Goal: Task Accomplishment & Management: Manage account settings

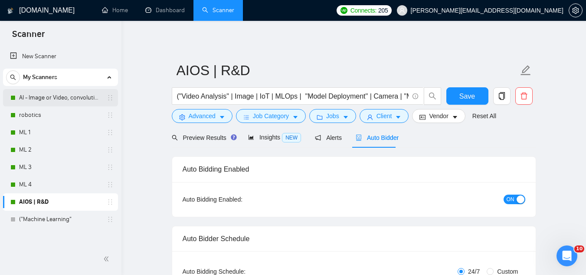
click at [64, 96] on link "AI - Image or Video, convolutional" at bounding box center [60, 97] width 82 height 17
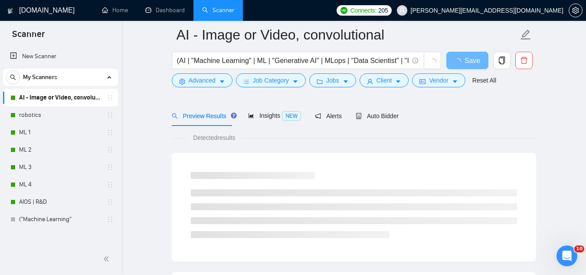
scroll to position [43, 0]
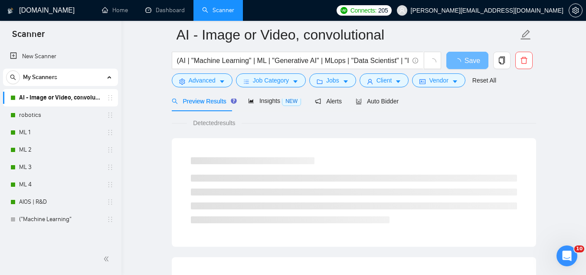
click at [373, 93] on div at bounding box center [354, 95] width 364 height 7
click at [374, 101] on span "Auto Bidder" at bounding box center [377, 101] width 43 height 7
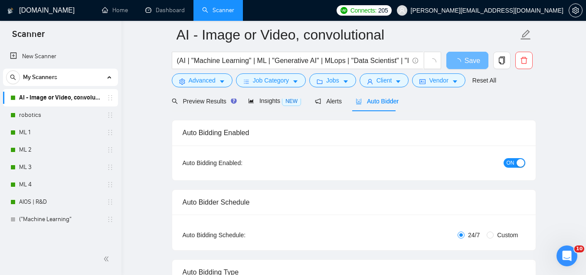
checkbox input "true"
click at [517, 161] on div "button" at bounding box center [521, 163] width 8 height 8
click at [464, 65] on span "Save" at bounding box center [467, 60] width 16 height 11
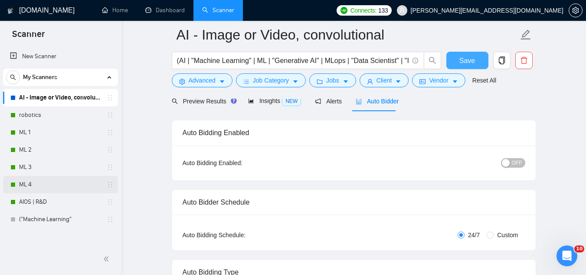
drag, startPoint x: 41, startPoint y: 113, endPoint x: 72, endPoint y: 187, distance: 80.7
click at [41, 113] on link "robotics" at bounding box center [60, 114] width 82 height 17
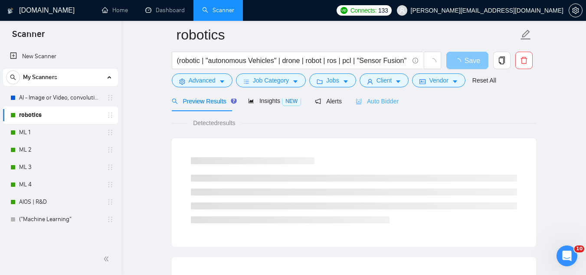
click at [378, 109] on div "Auto Bidder" at bounding box center [377, 101] width 43 height 20
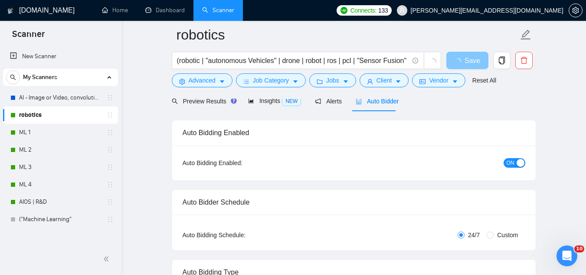
click at [510, 161] on span "ON" at bounding box center [511, 163] width 8 height 10
click at [468, 66] on button "Save" at bounding box center [467, 60] width 42 height 17
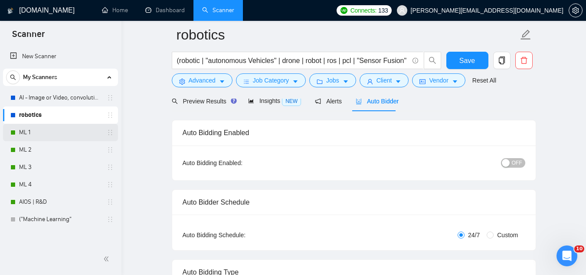
click at [58, 137] on link "ML 1" at bounding box center [60, 132] width 82 height 17
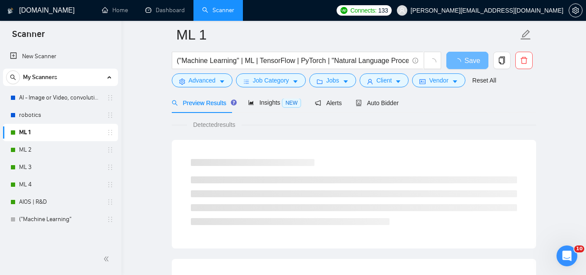
scroll to position [43, 0]
click at [378, 101] on span "Auto Bidder" at bounding box center [377, 101] width 43 height 7
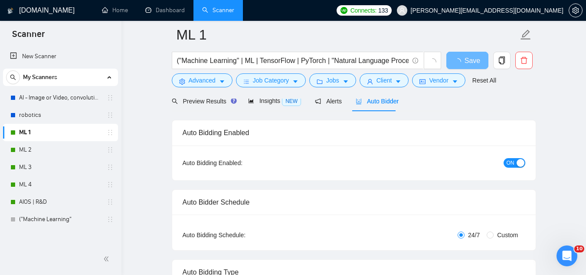
click at [521, 161] on div "button" at bounding box center [521, 163] width 8 height 8
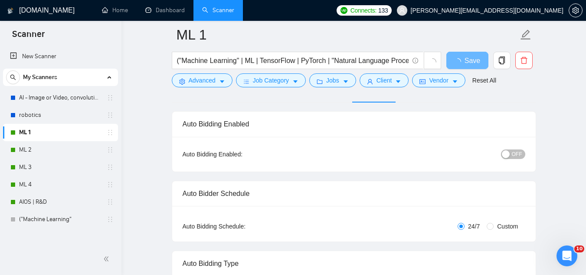
scroll to position [43, 0]
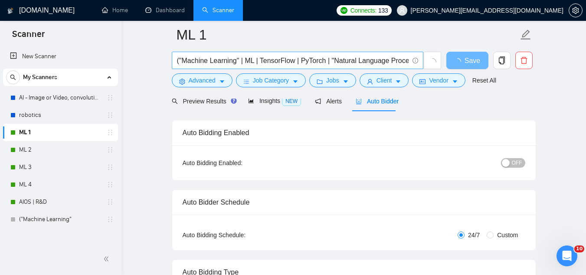
drag, startPoint x: 55, startPoint y: 154, endPoint x: 333, endPoint y: 59, distance: 294.2
click at [55, 154] on link "ML 2" at bounding box center [60, 149] width 82 height 17
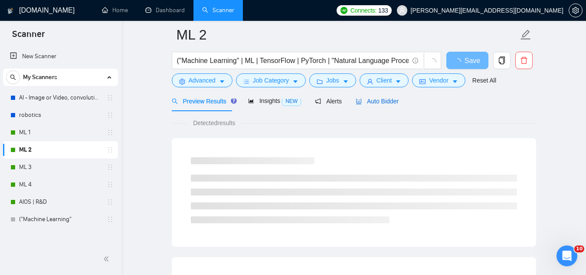
click at [389, 102] on span "Auto Bidder" at bounding box center [377, 101] width 43 height 7
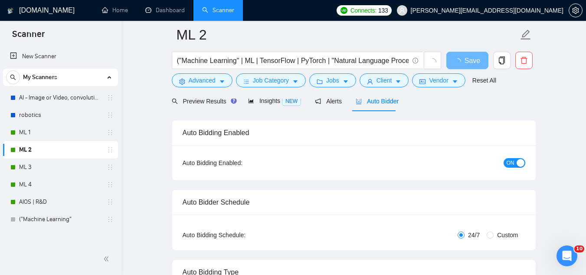
checkbox input "true"
click at [328, 101] on span "Alerts" at bounding box center [328, 101] width 27 height 7
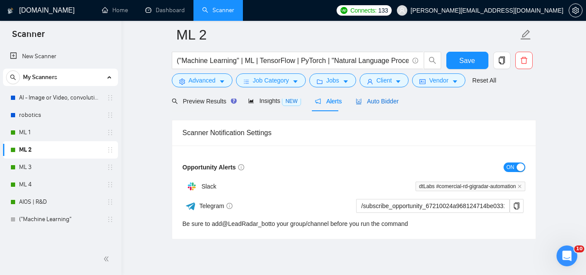
click at [384, 100] on span "Auto Bidder" at bounding box center [377, 101] width 43 height 7
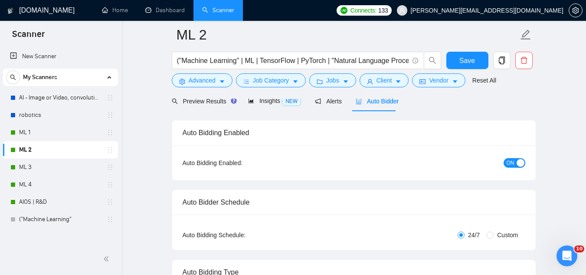
checkbox input "true"
click at [510, 164] on span "ON" at bounding box center [511, 163] width 8 height 10
click at [465, 61] on span "Save" at bounding box center [467, 60] width 16 height 11
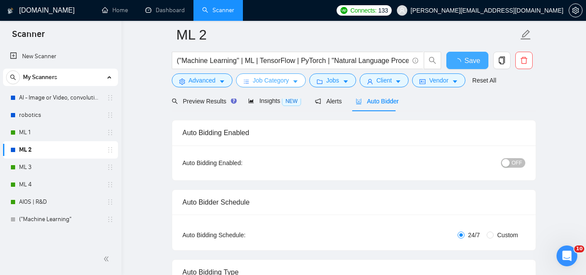
checkbox input "true"
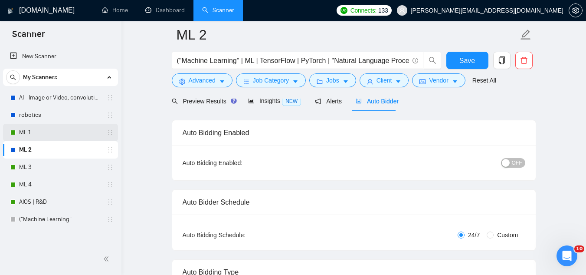
click at [29, 134] on link "ML 1" at bounding box center [60, 132] width 82 height 17
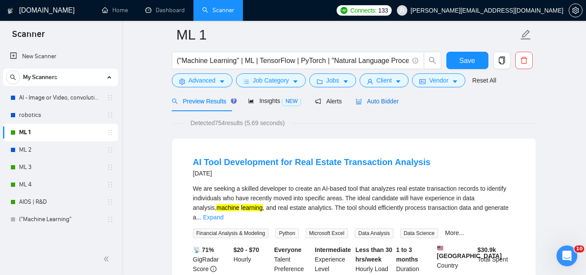
click at [360, 104] on span "Auto Bidder" at bounding box center [377, 101] width 43 height 7
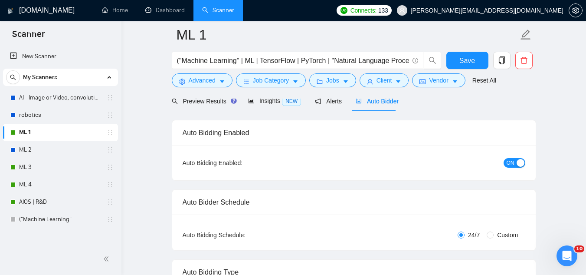
click at [513, 167] on span "ON" at bounding box center [511, 163] width 8 height 10
click at [460, 54] on button "Save" at bounding box center [467, 60] width 42 height 17
drag, startPoint x: 34, startPoint y: 167, endPoint x: 43, endPoint y: 165, distance: 8.5
click at [34, 167] on link "ML 3" at bounding box center [60, 166] width 82 height 17
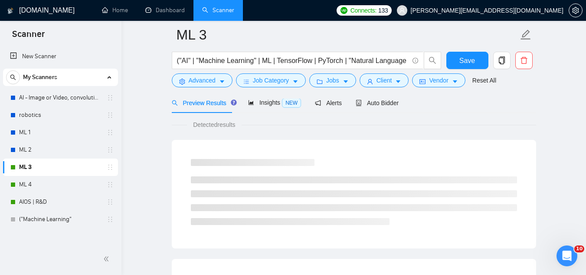
scroll to position [43, 0]
click at [371, 105] on span "Auto Bidder" at bounding box center [377, 101] width 43 height 7
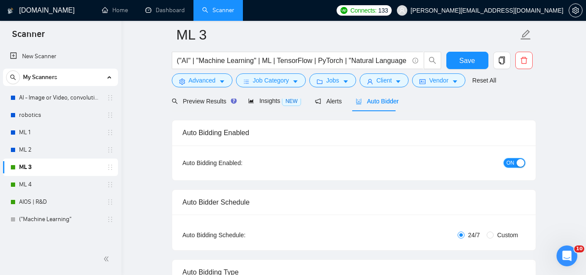
click at [511, 162] on span "ON" at bounding box center [511, 163] width 8 height 10
click at [476, 66] on div "Reset all filters" at bounding box center [481, 63] width 47 height 15
click at [450, 57] on button "Save" at bounding box center [467, 60] width 42 height 17
click at [14, 181] on div "ML 4" at bounding box center [61, 184] width 103 height 17
click at [69, 188] on link "ML 4" at bounding box center [60, 184] width 82 height 17
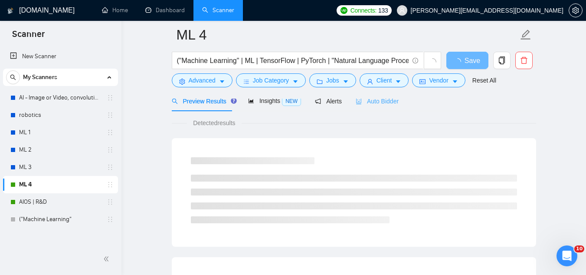
click at [375, 108] on div "Auto Bidder" at bounding box center [377, 101] width 43 height 20
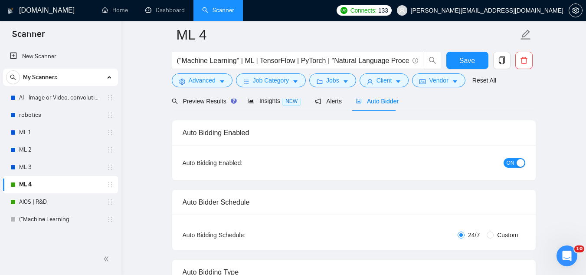
click at [508, 164] on span "ON" at bounding box center [511, 163] width 8 height 10
click at [486, 65] on button "Save" at bounding box center [467, 60] width 42 height 17
click at [38, 203] on link "AIOS | R&D" at bounding box center [60, 201] width 82 height 17
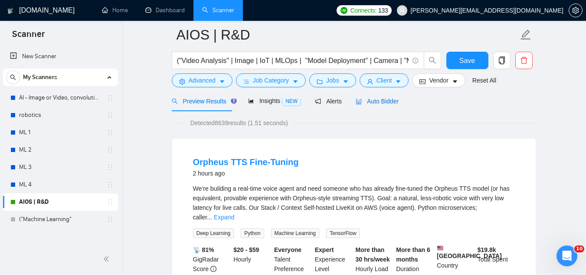
click at [385, 105] on span "Auto Bidder" at bounding box center [377, 101] width 43 height 7
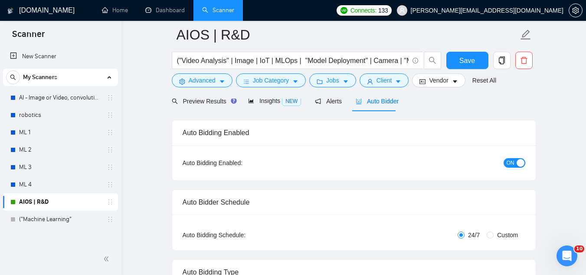
click at [520, 160] on div "button" at bounding box center [521, 163] width 8 height 8
click at [456, 62] on button "Save" at bounding box center [467, 60] width 42 height 17
drag, startPoint x: 179, startPoint y: 14, endPoint x: 108, endPoint y: 70, distance: 89.6
click at [179, 14] on link "Dashboard" at bounding box center [164, 10] width 39 height 7
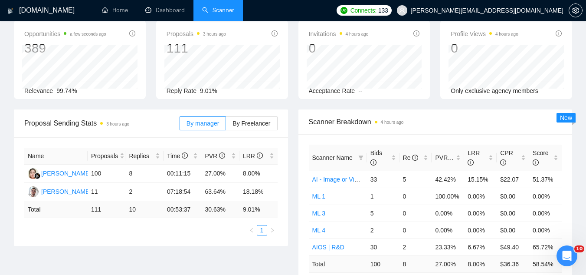
type input "[DATE]"
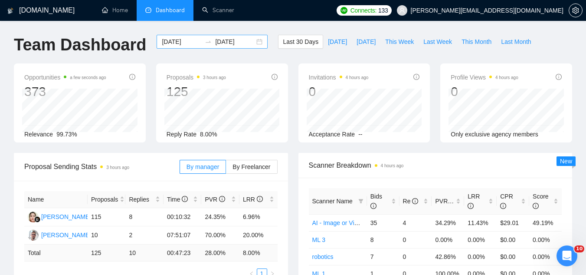
click at [176, 47] on div "[DATE] [DATE]" at bounding box center [212, 42] width 111 height 14
click at [169, 39] on input "[DATE]" at bounding box center [181, 42] width 39 height 10
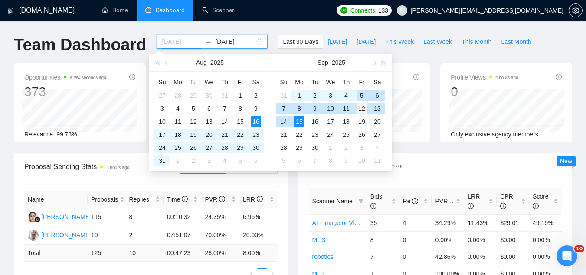
type input "[DATE]"
click at [358, 106] on div "12" at bounding box center [362, 108] width 10 height 10
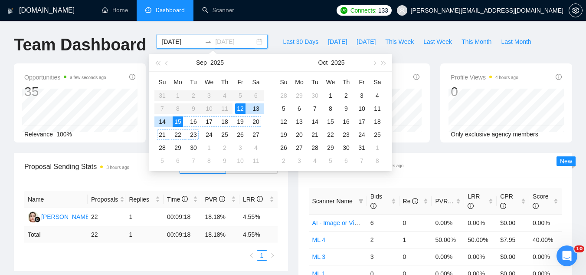
type input "[DATE]"
click at [291, 196] on div "Proposal Sending Stats 3 hours ago By manager By Freelancer Name Proposals Repl…" at bounding box center [151, 212] width 285 height 118
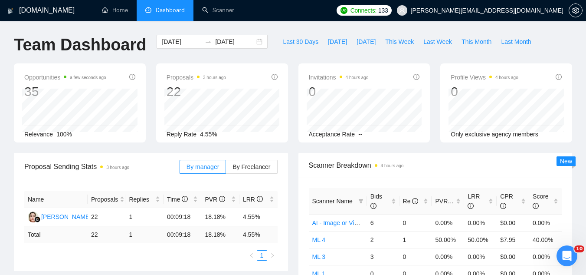
click at [174, 85] on div "22" at bounding box center [196, 91] width 59 height 16
click at [161, 117] on div "Proposals 3 hours ago 22 [DATE] Sent 2 Replied 1 Reply Rate 4.55%" at bounding box center [222, 102] width 132 height 79
